Goal: Task Accomplishment & Management: Use online tool/utility

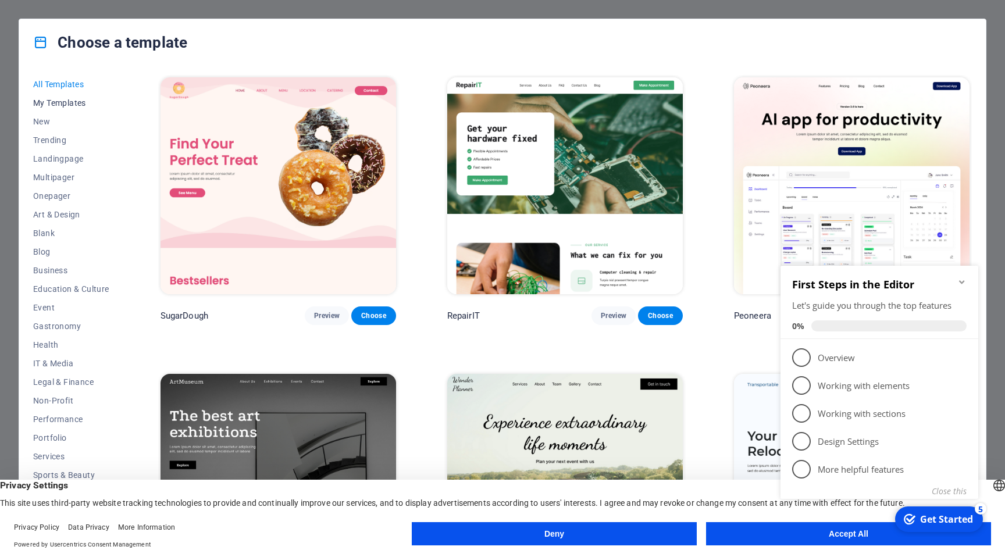
click at [74, 102] on span "My Templates" at bounding box center [71, 102] width 76 height 9
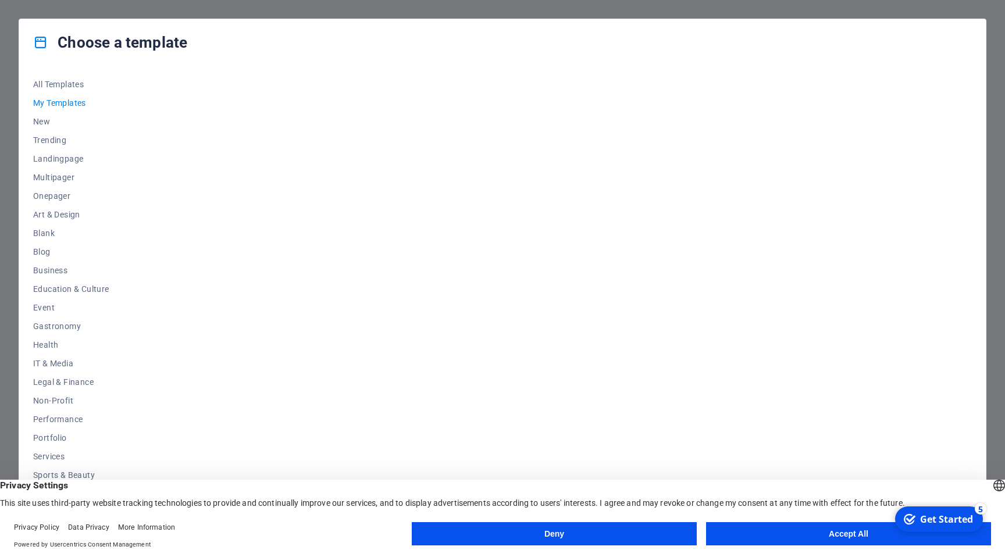
click at [58, 104] on span "My Templates" at bounding box center [71, 102] width 76 height 9
click at [61, 84] on span "All Templates" at bounding box center [71, 84] width 76 height 9
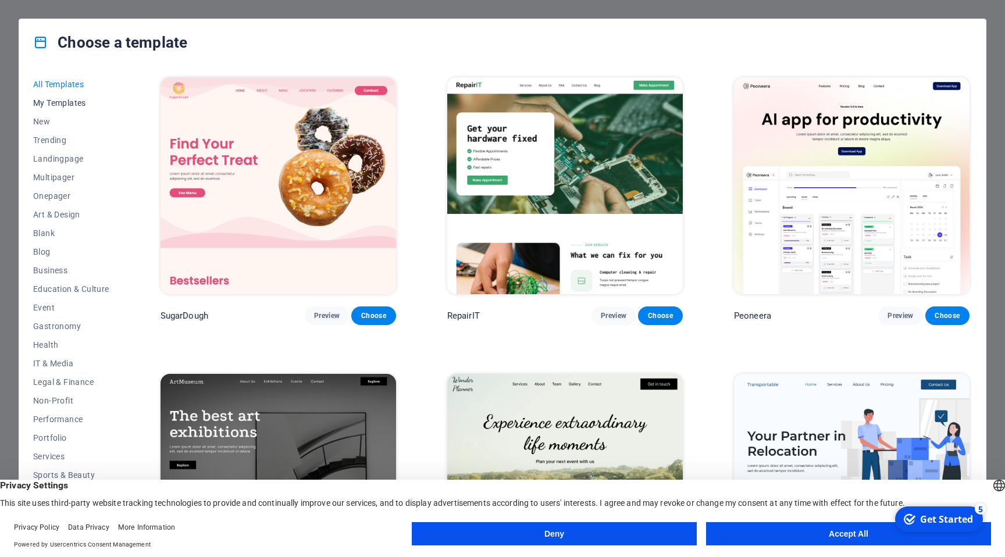
click at [62, 99] on span "My Templates" at bounding box center [71, 102] width 76 height 9
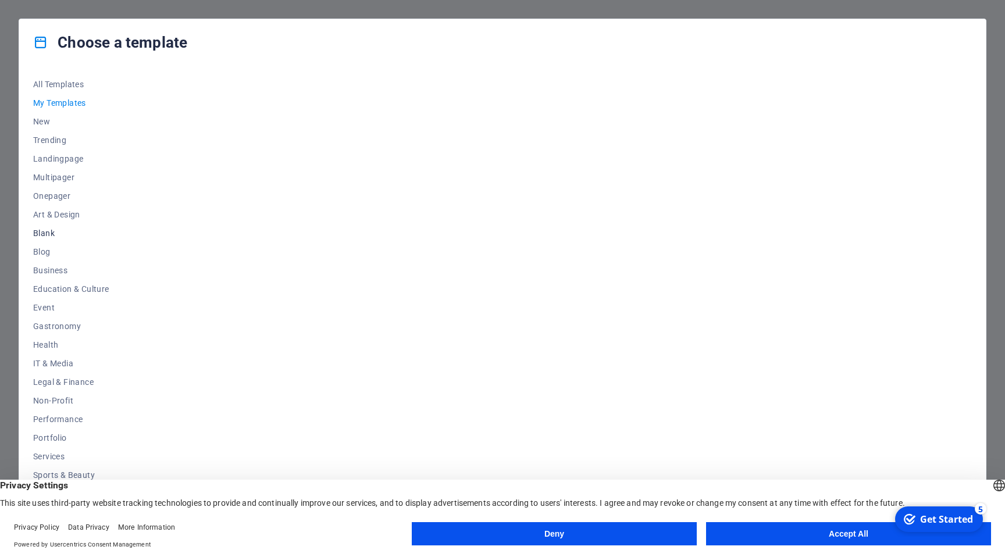
scroll to position [16, 0]
click at [67, 458] on span "Sports & Beauty" at bounding box center [71, 458] width 76 height 9
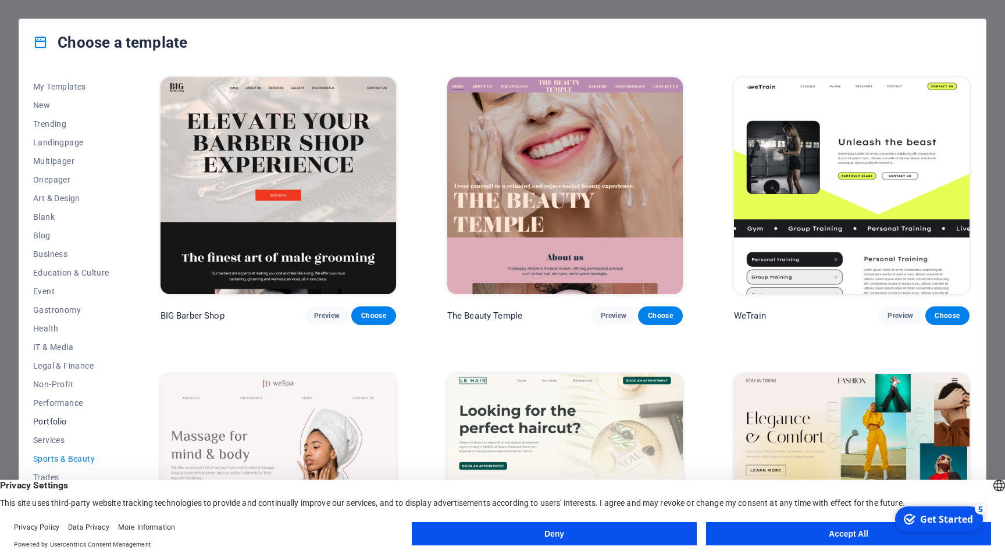
click at [51, 426] on button "Portfolio" at bounding box center [71, 421] width 76 height 19
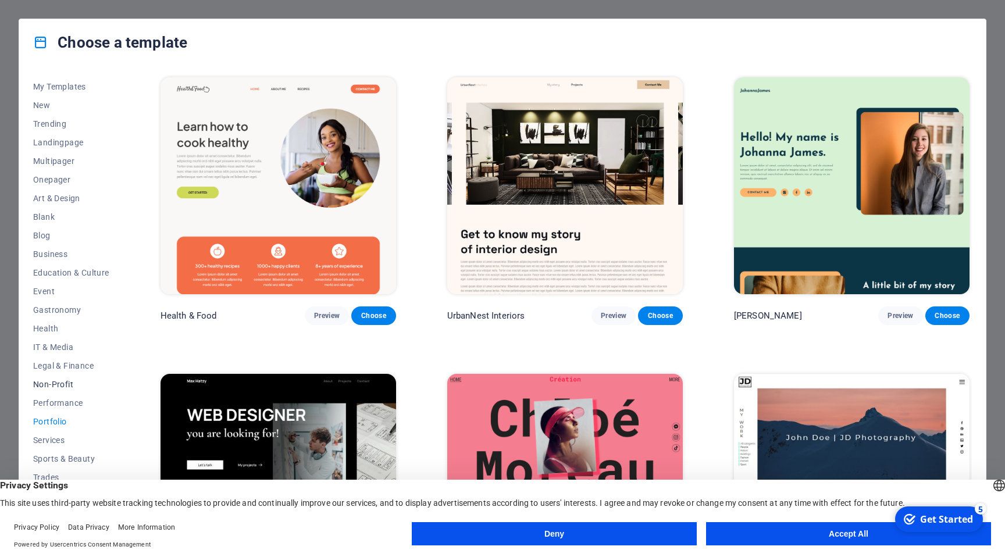
click at [53, 387] on span "Non-Profit" at bounding box center [71, 384] width 76 height 9
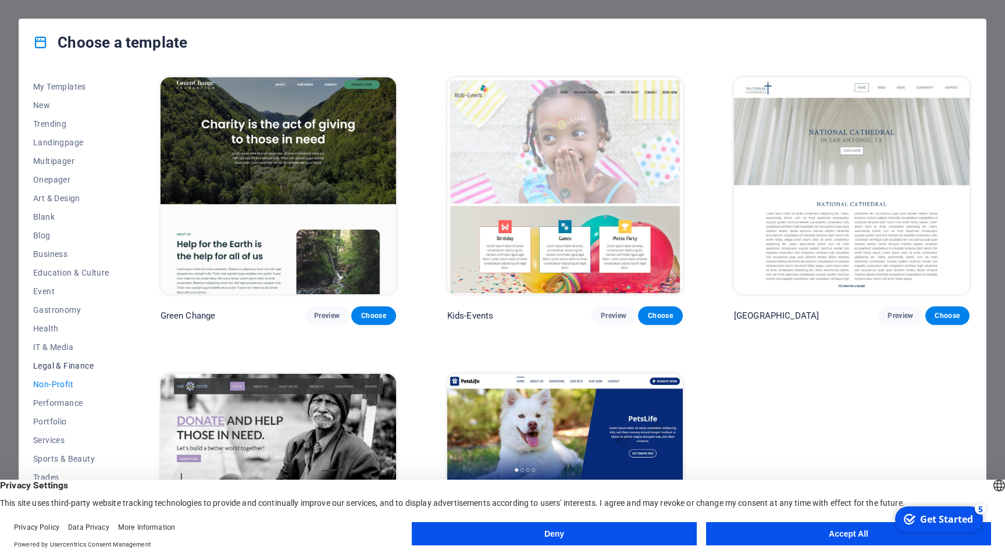
click at [48, 359] on button "Legal & Finance" at bounding box center [71, 366] width 76 height 19
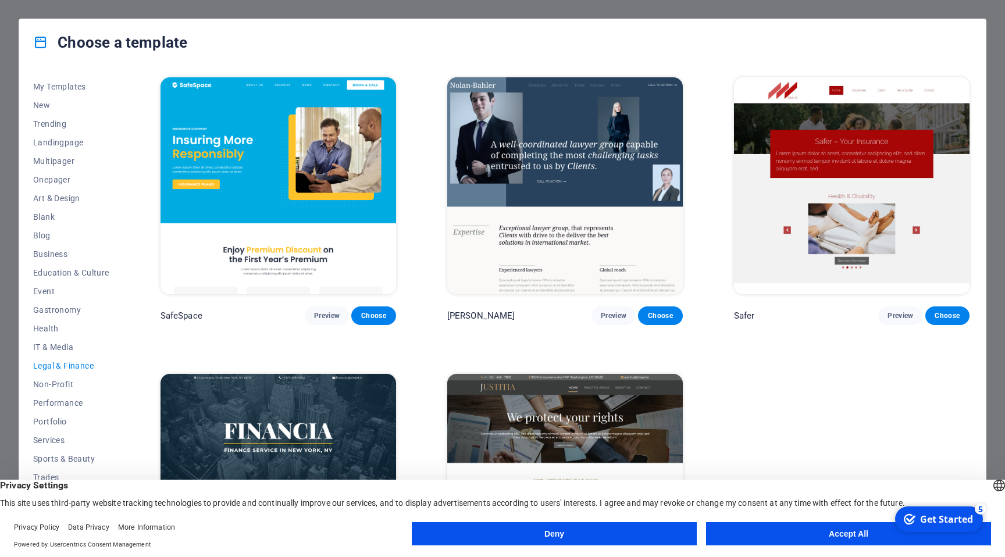
scroll to position [95, 0]
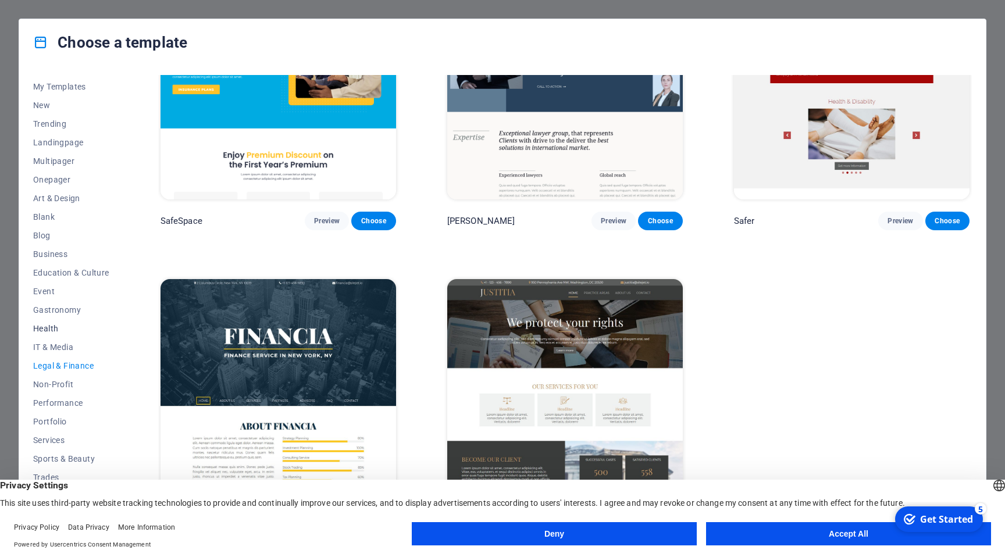
click at [51, 330] on span "Health" at bounding box center [71, 328] width 76 height 9
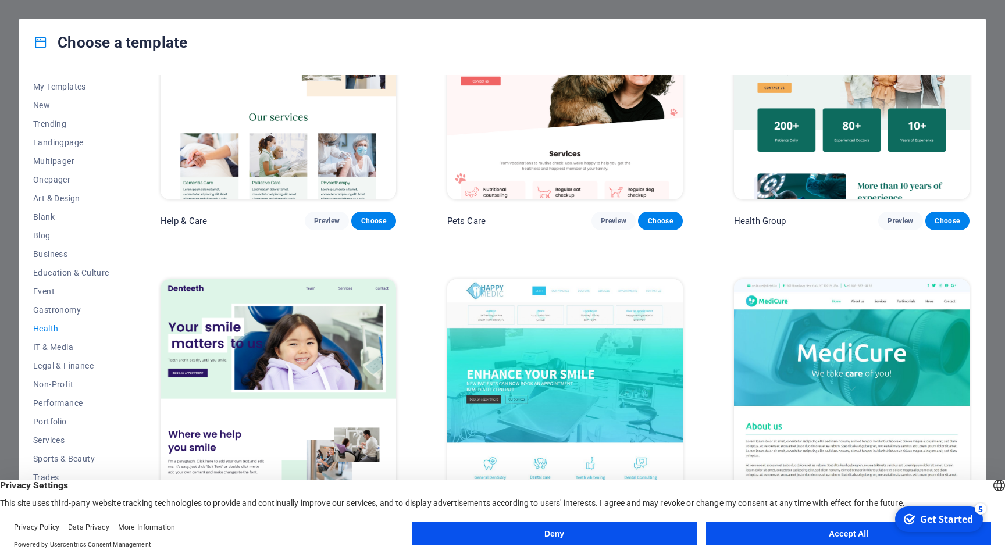
scroll to position [0, 0]
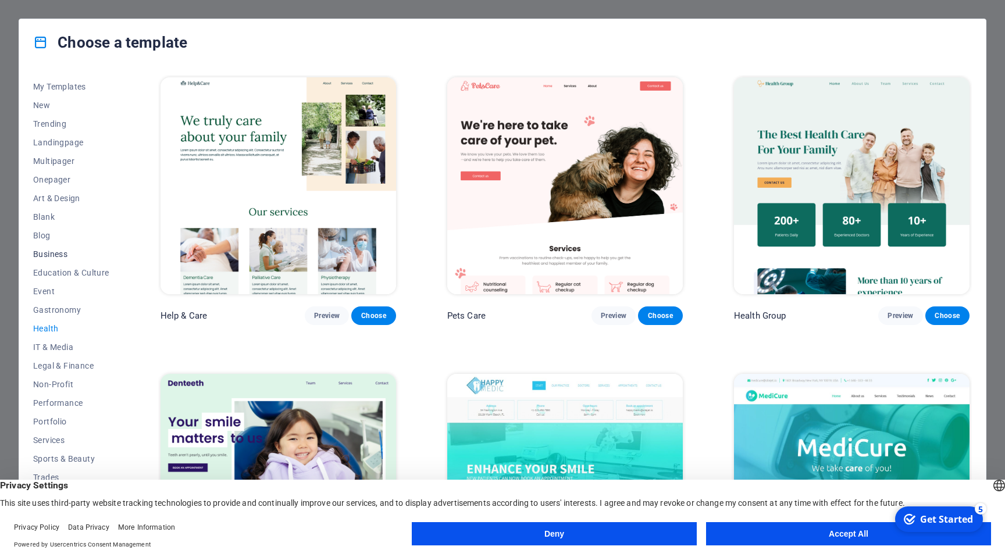
click at [59, 257] on span "Business" at bounding box center [71, 254] width 76 height 9
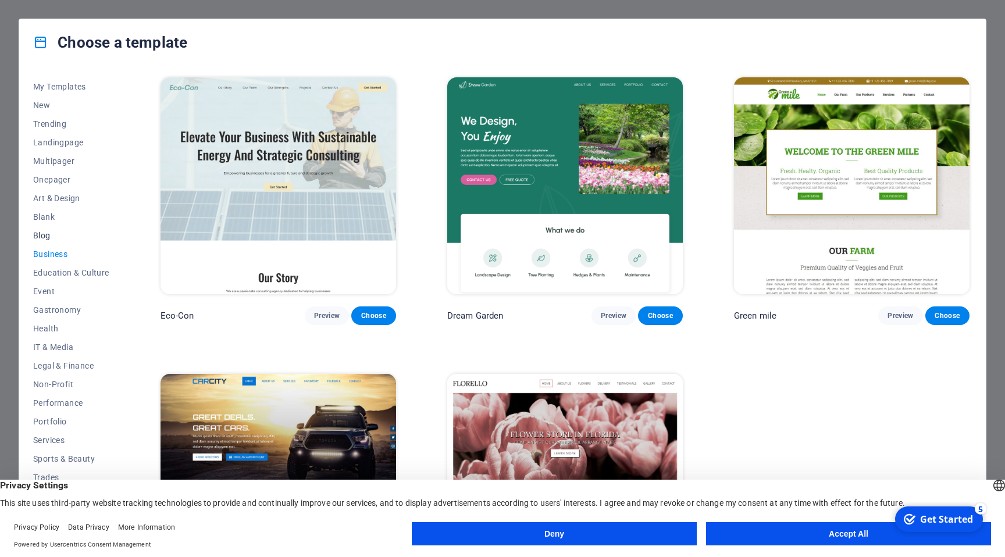
click at [47, 238] on span "Blog" at bounding box center [71, 235] width 76 height 9
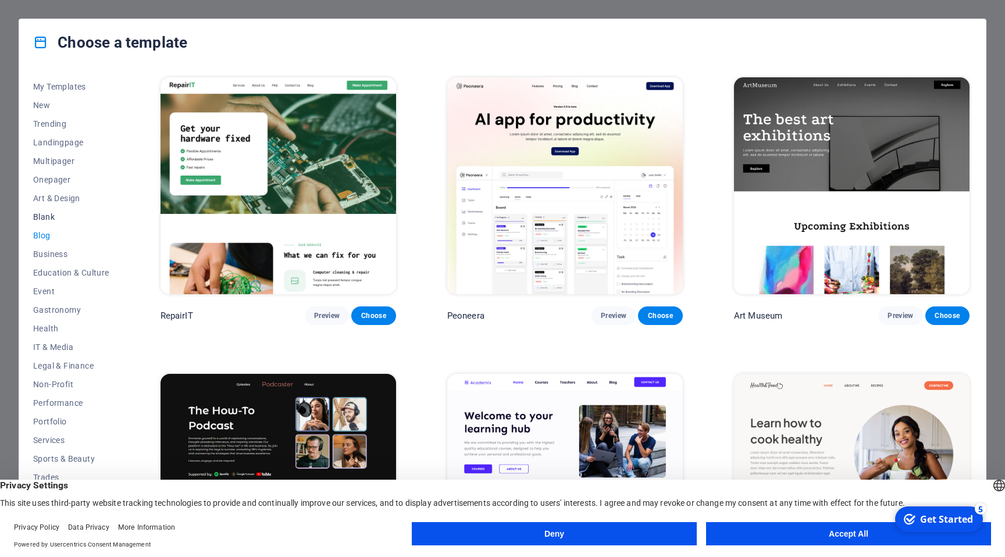
click at [41, 216] on span "Blank" at bounding box center [71, 216] width 76 height 9
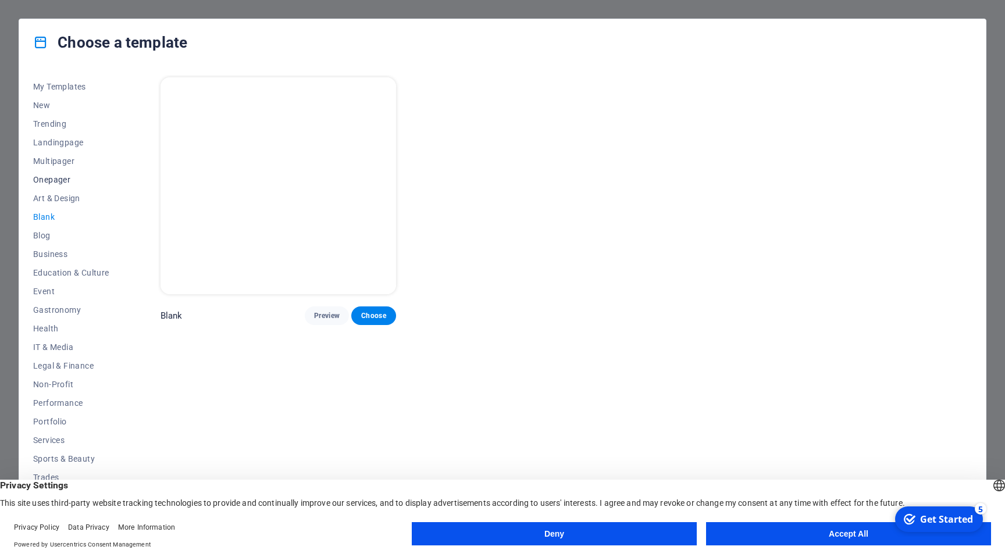
click at [51, 188] on button "Onepager" at bounding box center [71, 179] width 76 height 19
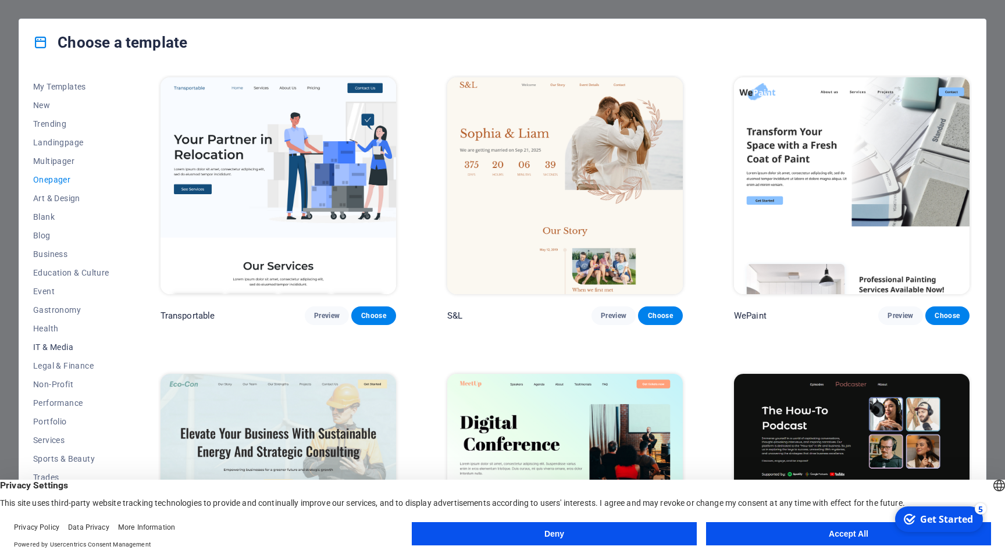
click at [54, 347] on span "IT & Media" at bounding box center [71, 347] width 76 height 9
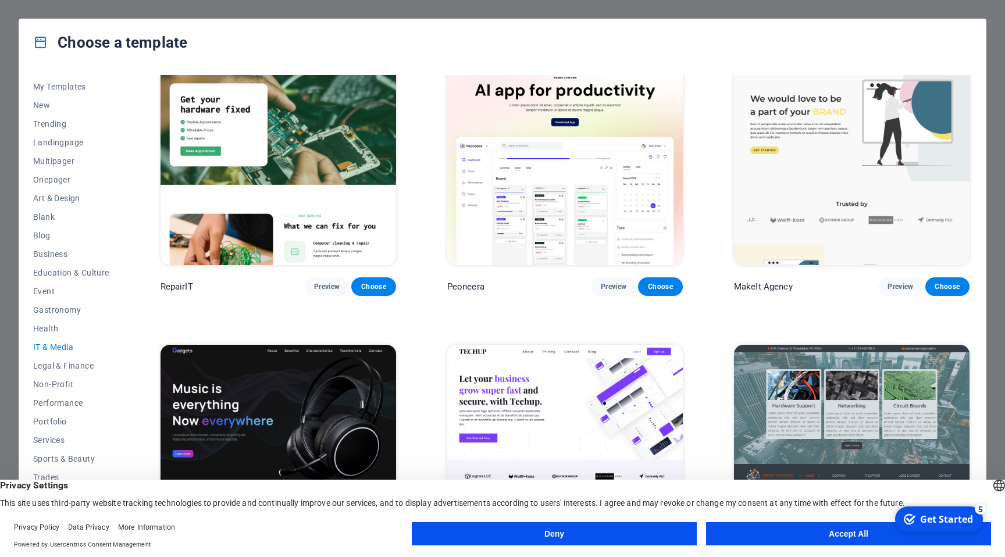
scroll to position [31, 0]
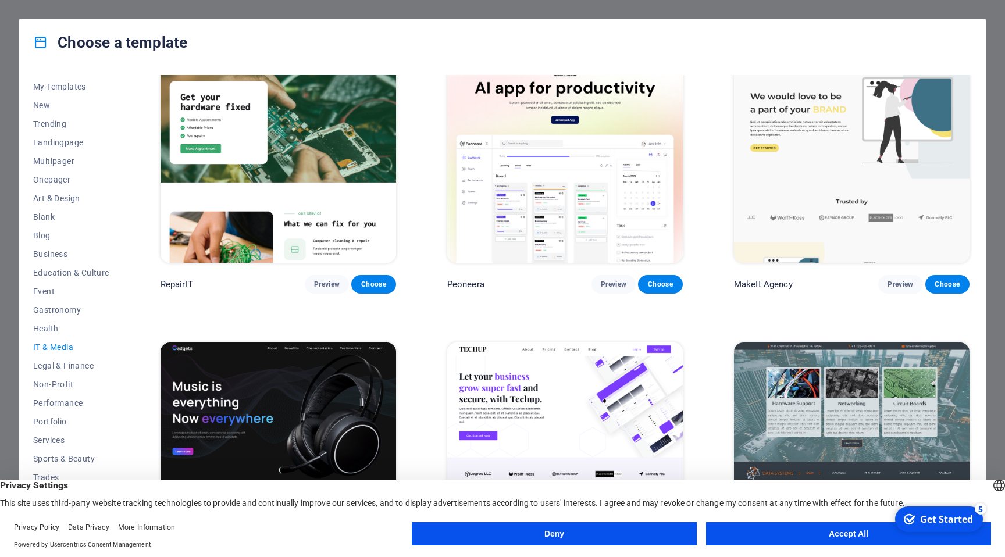
click at [547, 230] on img at bounding box center [565, 154] width 236 height 217
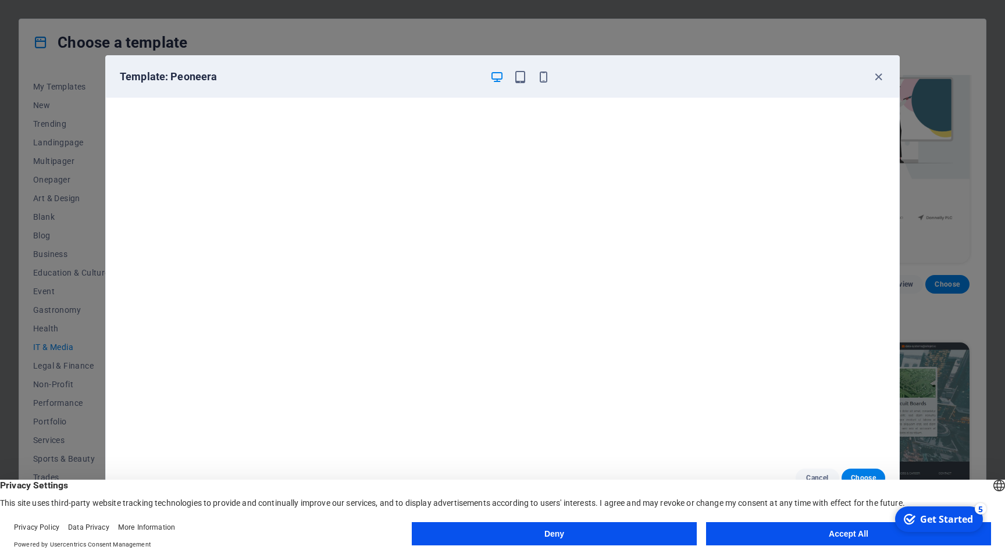
scroll to position [0, 0]
drag, startPoint x: 634, startPoint y: 88, endPoint x: 634, endPoint y: 67, distance: 20.4
click at [634, 67] on div "Template: Peoneera" at bounding box center [502, 77] width 793 height 42
click at [859, 533] on button "Accept All" at bounding box center [848, 533] width 285 height 23
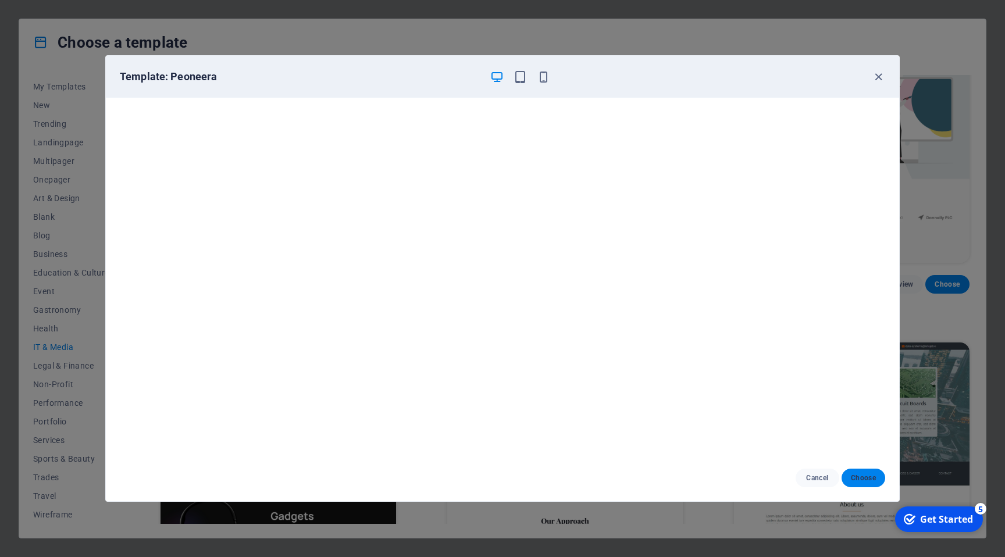
click at [863, 480] on span "Choose" at bounding box center [863, 477] width 25 height 9
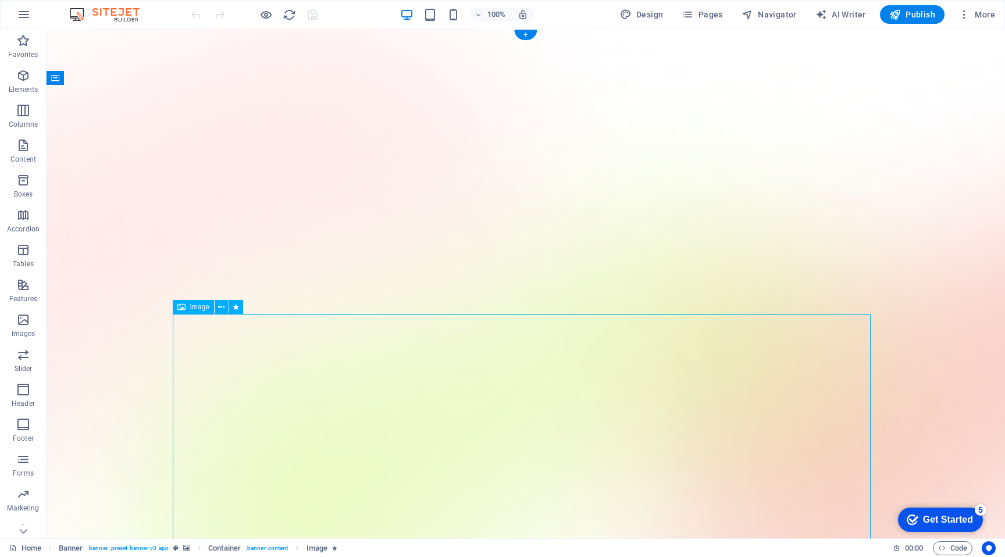
click at [194, 308] on span "Image" at bounding box center [199, 307] width 19 height 7
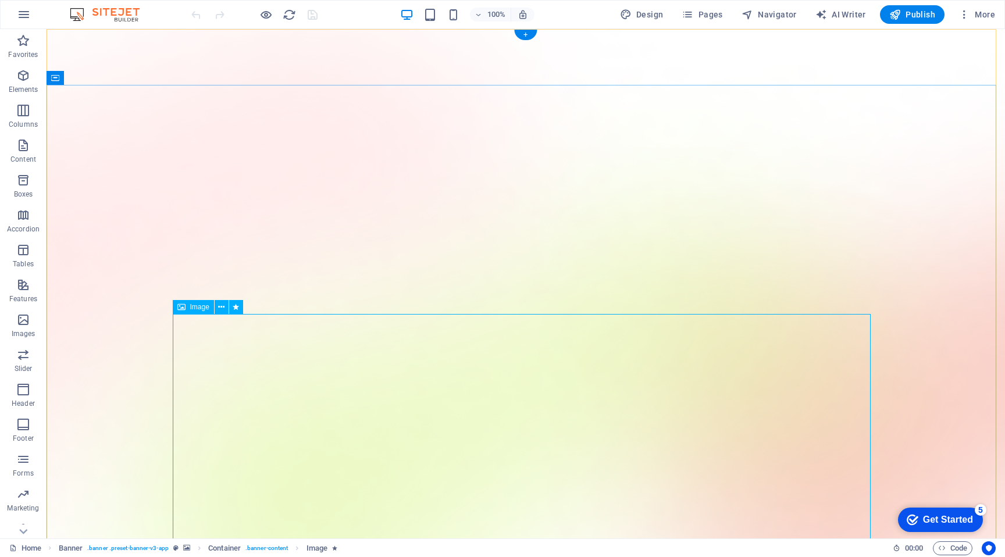
select select "%"
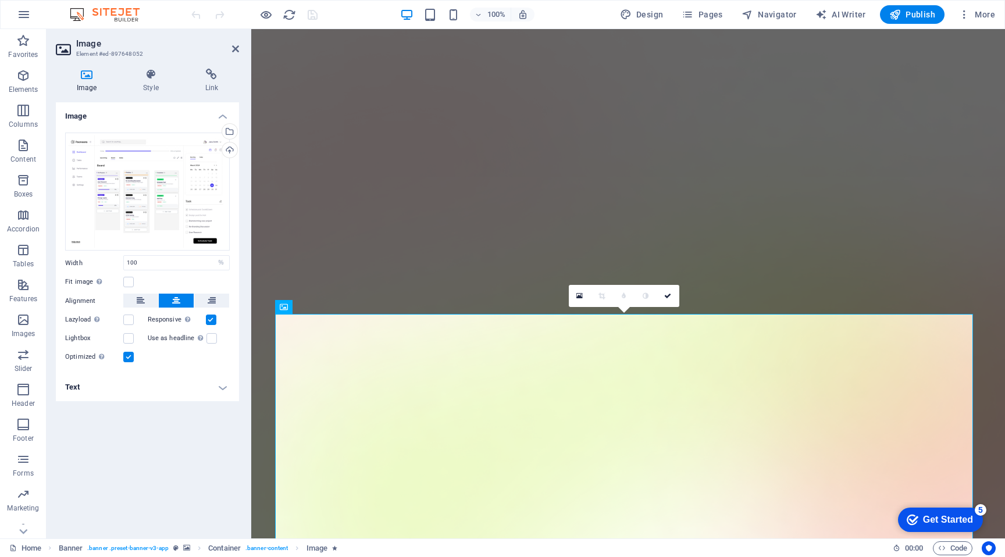
click at [205, 341] on div "Image Drag files here, click to choose files or select files from Files or our …" at bounding box center [147, 315] width 183 height 427
click at [92, 55] on h3 "Element #ed-897648052" at bounding box center [146, 54] width 140 height 10
click at [921, 10] on span "Publish" at bounding box center [912, 15] width 46 height 12
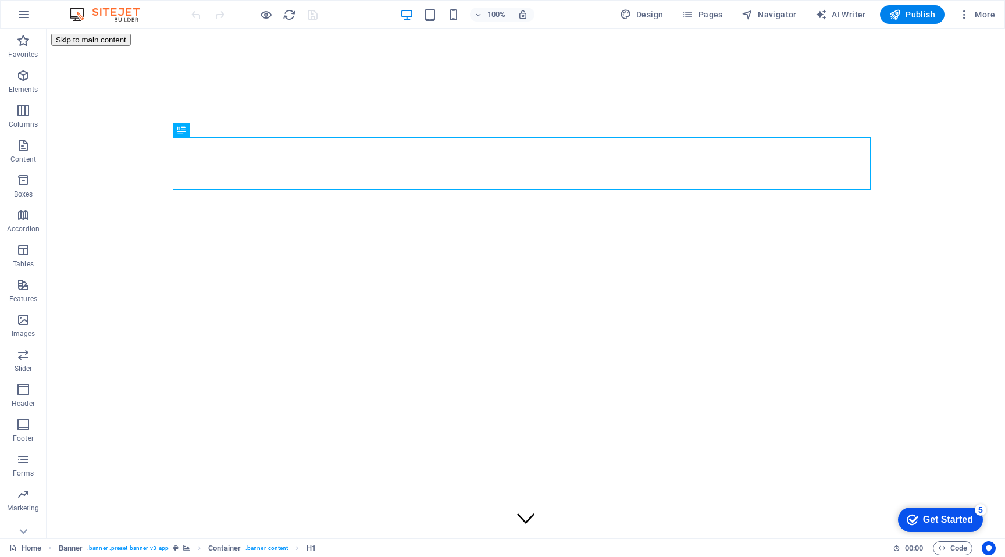
click at [117, 16] on img at bounding box center [110, 15] width 87 height 14
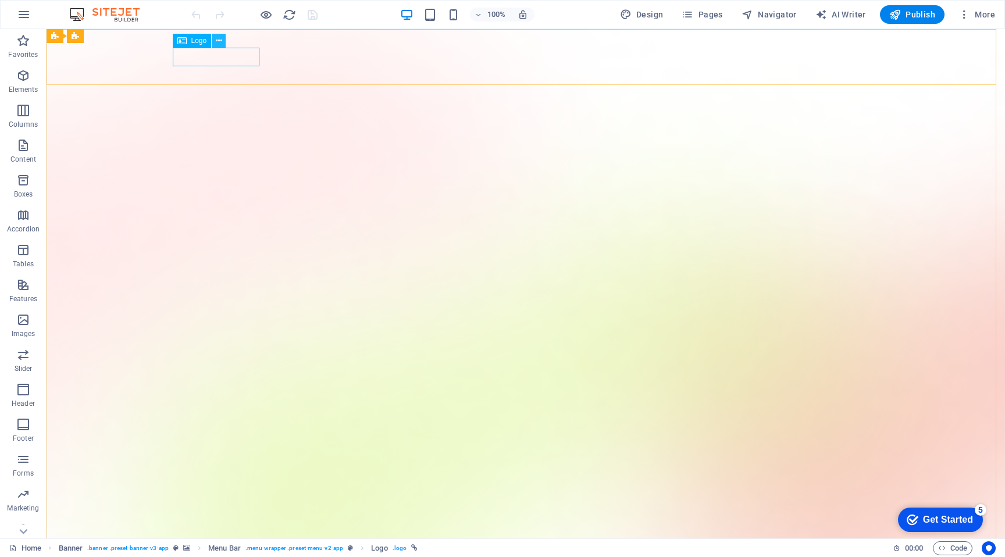
click at [219, 41] on icon at bounding box center [219, 41] width 6 height 12
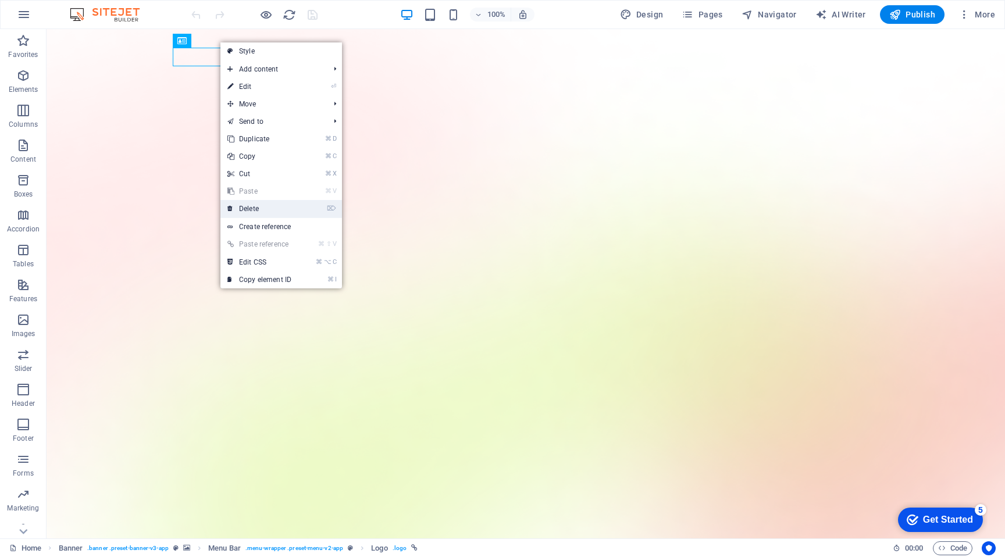
click at [260, 212] on link "⌦ Delete" at bounding box center [259, 208] width 78 height 17
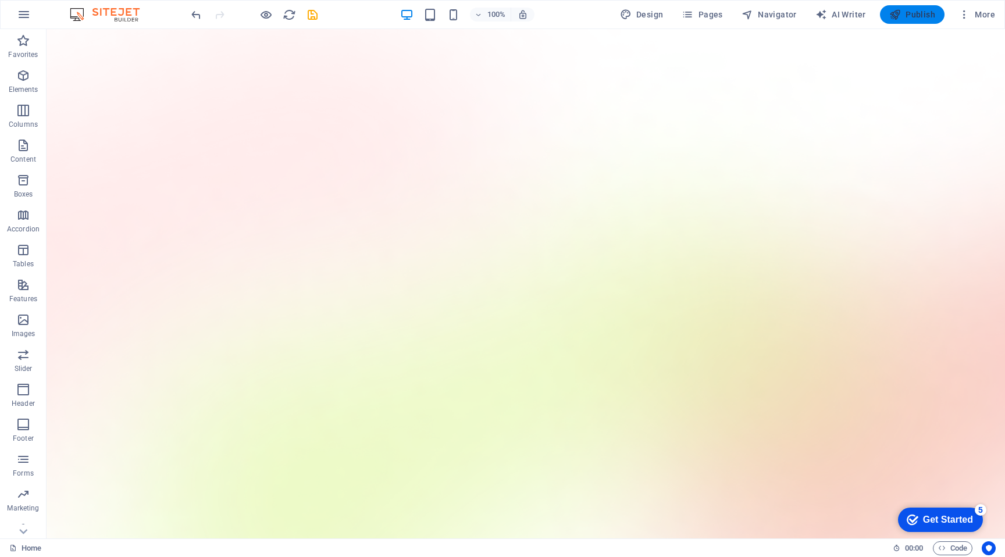
click at [917, 12] on span "Publish" at bounding box center [912, 15] width 46 height 12
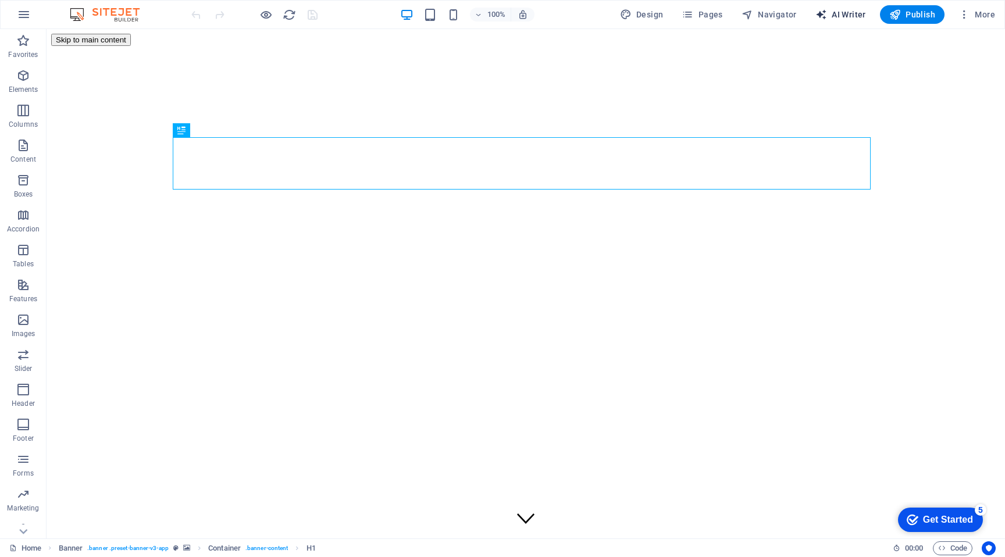
click at [851, 13] on span "AI Writer" at bounding box center [840, 15] width 51 height 12
select select "English"
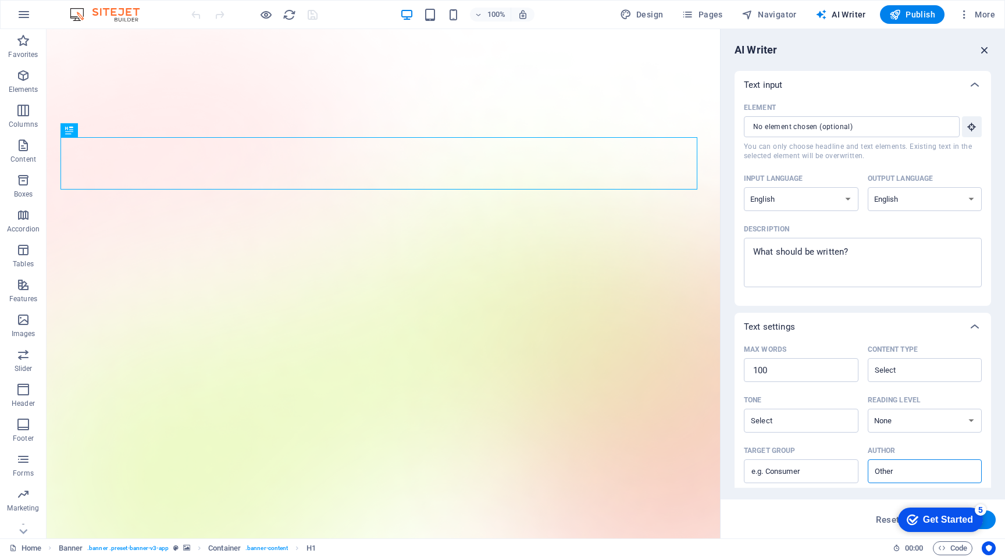
click at [981, 50] on icon "button" at bounding box center [984, 50] width 13 height 13
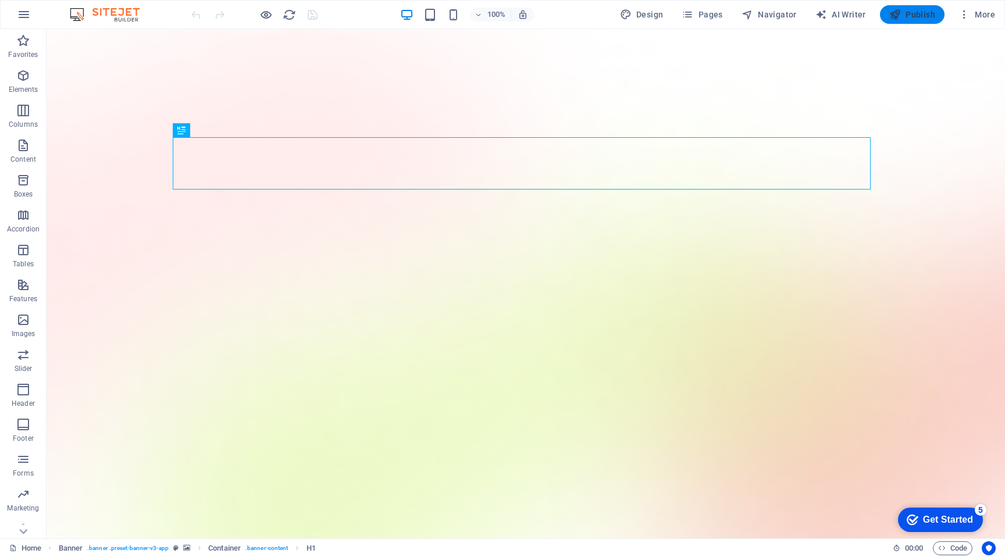
click at [907, 12] on span "Publish" at bounding box center [912, 15] width 46 height 12
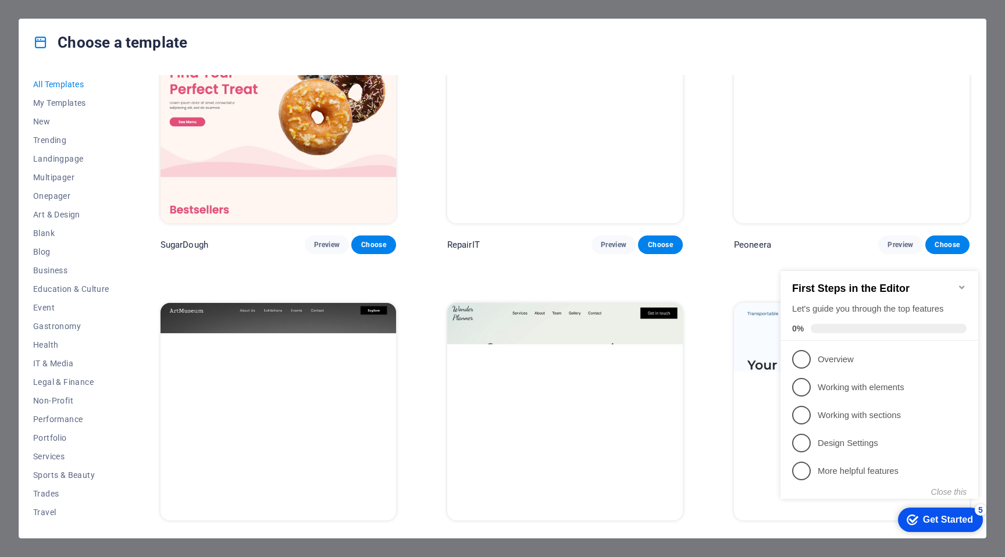
scroll to position [102, 0]
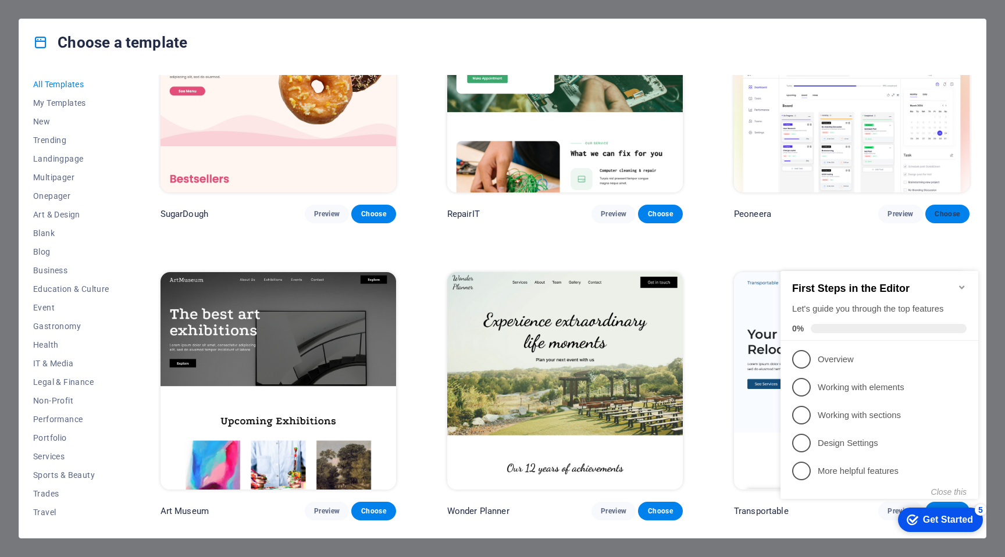
click at [937, 211] on span "Choose" at bounding box center [948, 213] width 26 height 9
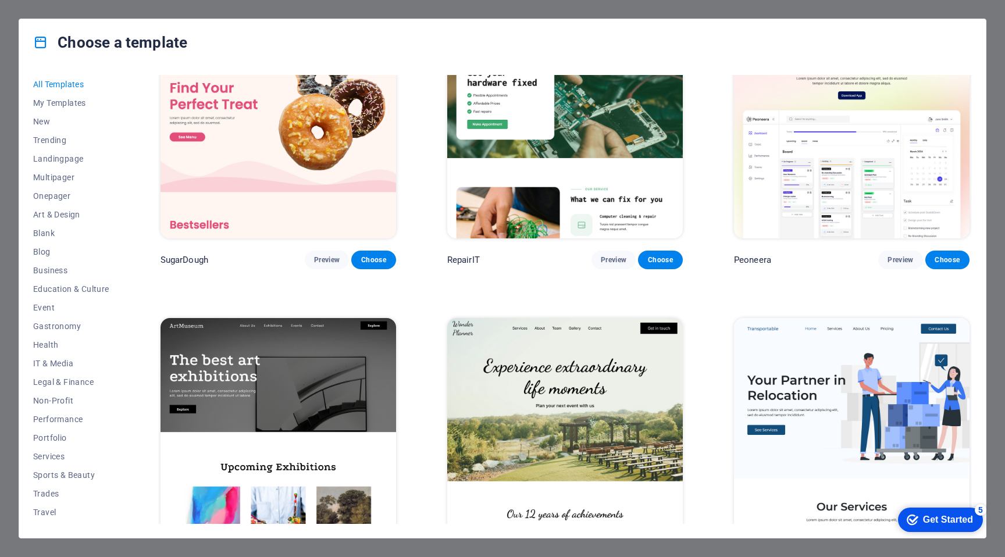
scroll to position [35, 0]
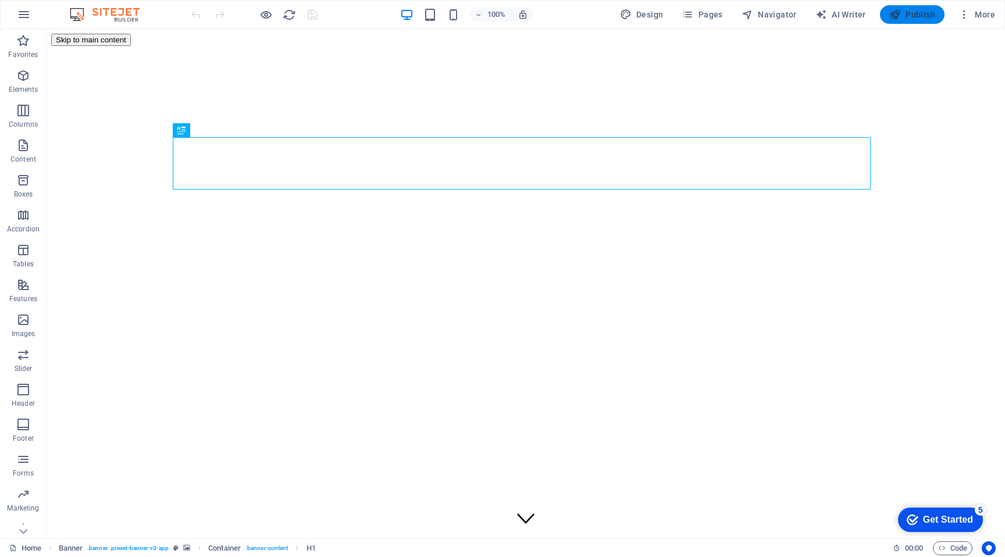
click at [913, 16] on span "Publish" at bounding box center [912, 15] width 46 height 12
